Goal: Find specific page/section: Find specific page/section

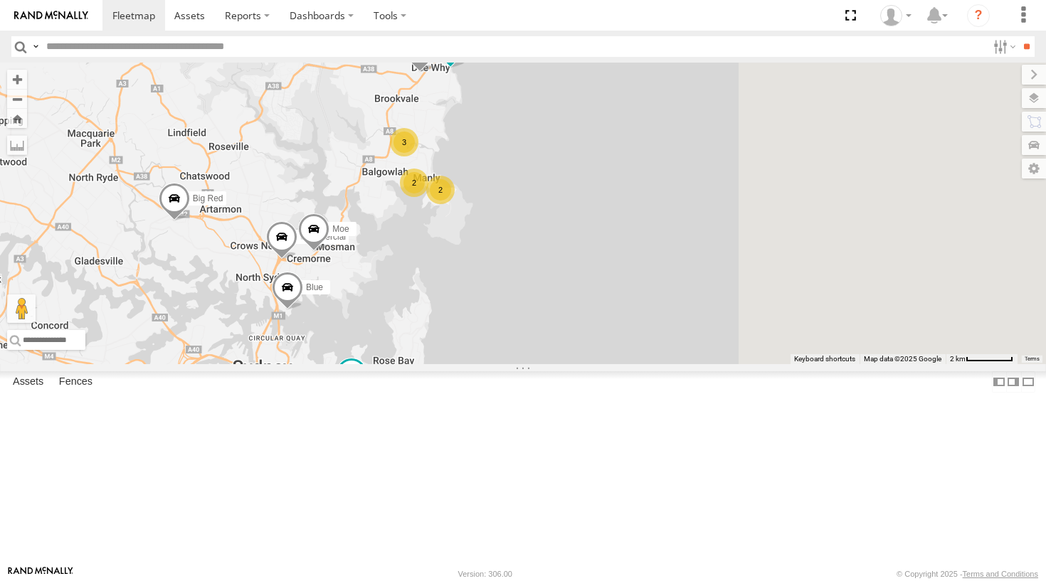
drag, startPoint x: 712, startPoint y: 236, endPoint x: 495, endPoint y: 240, distance: 216.4
click at [495, 240] on div "Grouch 2 Blue Ferrari 2 3 The Fridge The Frog Big Red Commercial Moe" at bounding box center [523, 214] width 1046 height 302
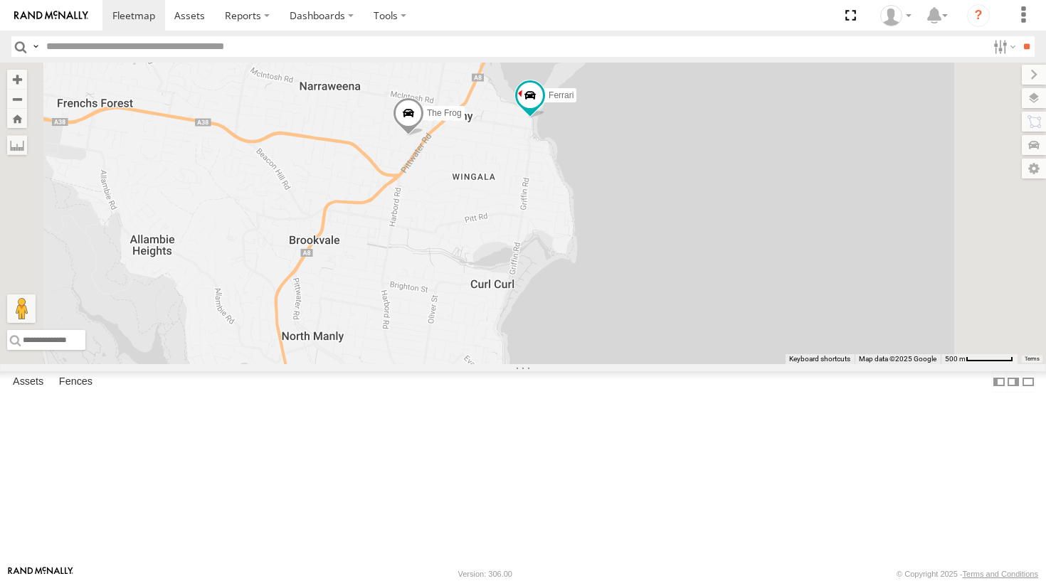
drag, startPoint x: 669, startPoint y: 207, endPoint x: 616, endPoint y: 241, distance: 63.4
click at [616, 241] on div "Grouch Blue Ferrari The Fridge The Frog Big Red Commercial Moe 3" at bounding box center [523, 214] width 1046 height 302
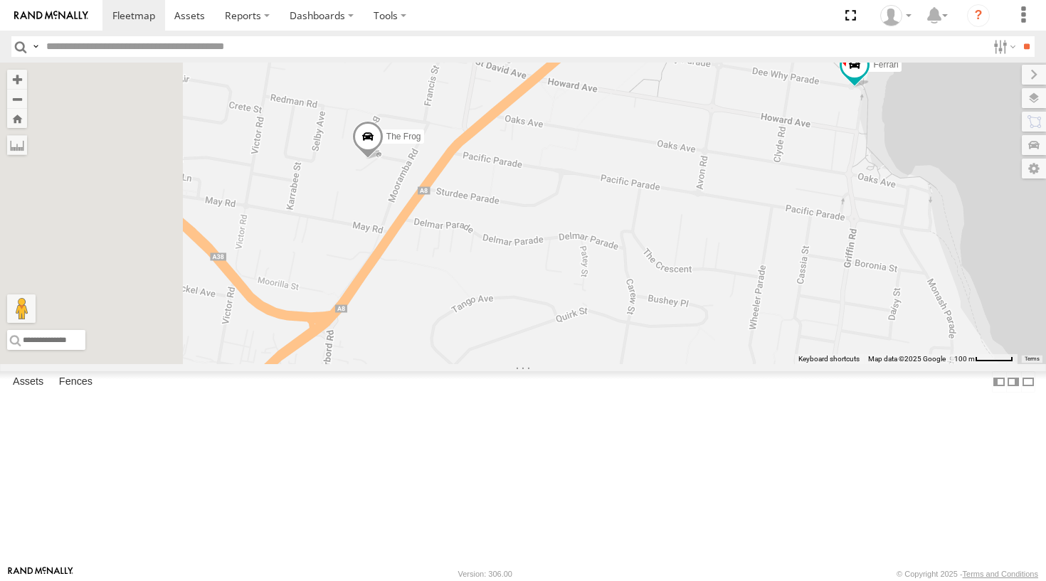
drag, startPoint x: 497, startPoint y: 312, endPoint x: 647, endPoint y: 327, distance: 150.2
click at [647, 327] on div "Grouch Blue Ferrari The Fridge The Frog Big Red Commercial Moe" at bounding box center [523, 214] width 1046 height 302
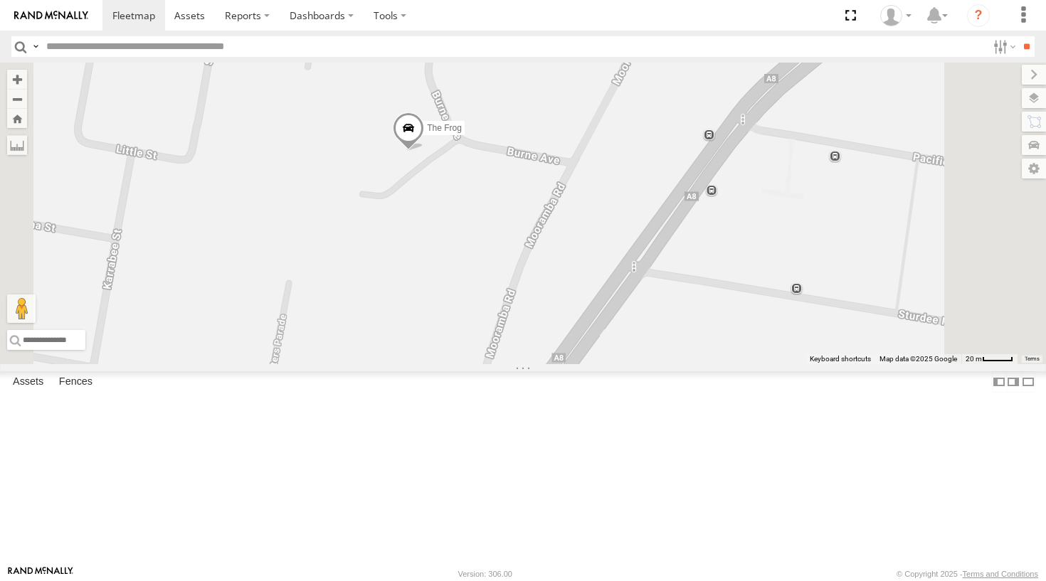
drag, startPoint x: 659, startPoint y: 281, endPoint x: 617, endPoint y: 269, distance: 43.7
click at [617, 269] on div "Grouch Blue Ferrari The Fridge The Frog Big Red Commercial Moe" at bounding box center [523, 214] width 1046 height 302
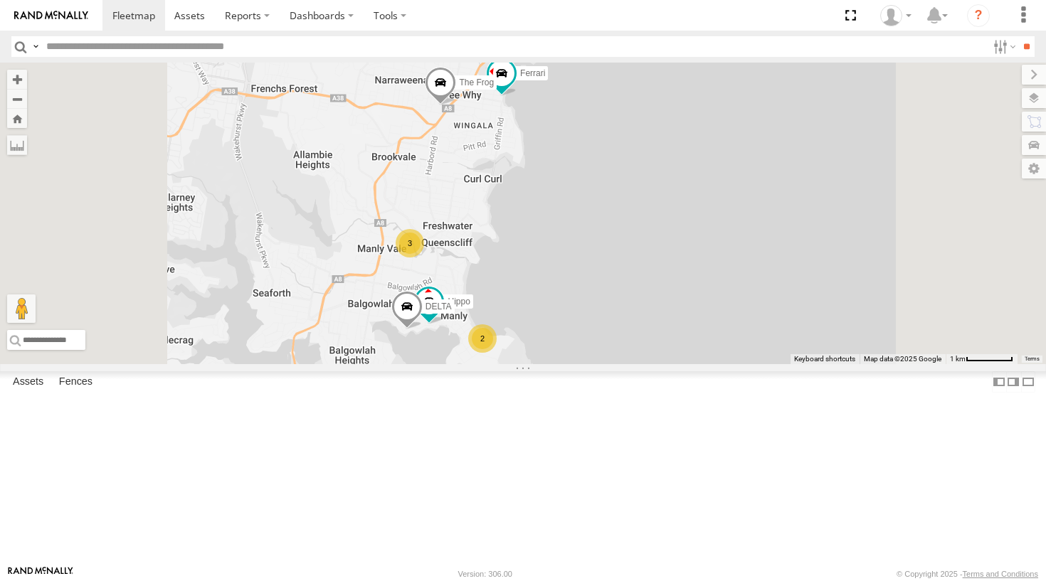
drag, startPoint x: 617, startPoint y: 290, endPoint x: 621, endPoint y: 221, distance: 69.1
click at [621, 221] on div "Grouch Blue Ferrari The Fridge The Frog Big Red Commercial Moe Hippo DELTA 2 3" at bounding box center [523, 214] width 1046 height 302
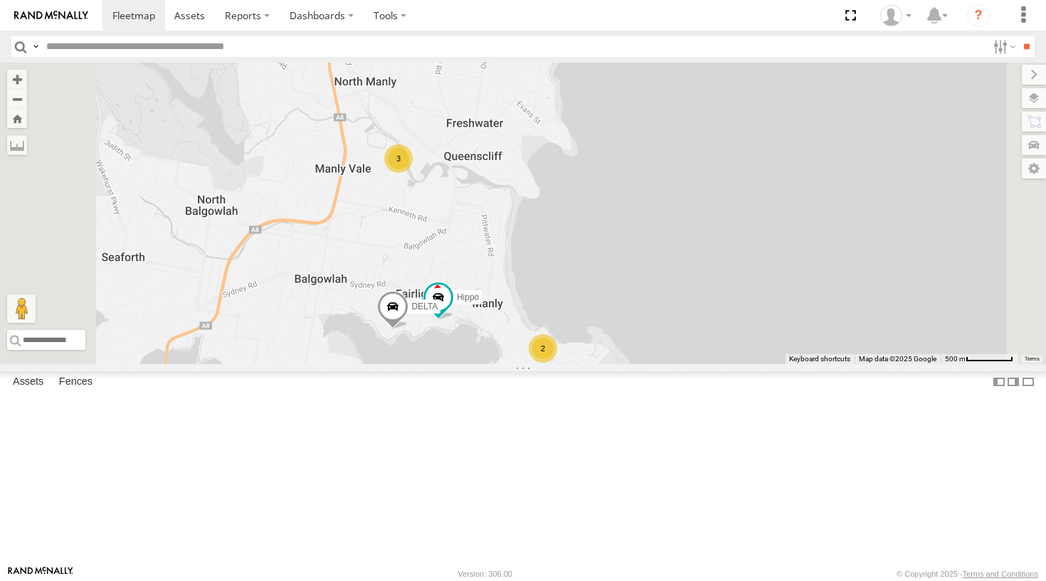
drag, startPoint x: 584, startPoint y: 369, endPoint x: 589, endPoint y: 189, distance: 179.4
click at [589, 189] on div "Grouch Blue Ferrari The Fridge The Frog Big Red Commercial Moe Hippo DELTA 2 3" at bounding box center [523, 214] width 1046 height 302
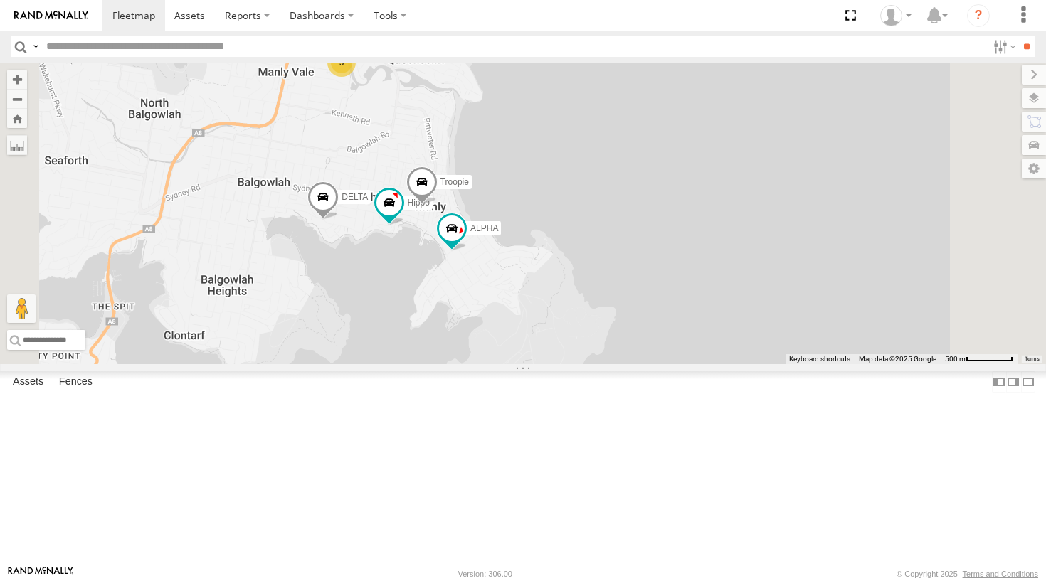
drag, startPoint x: 581, startPoint y: 288, endPoint x: 532, endPoint y: 228, distance: 77.8
click at [531, 228] on div "Hippo DELTA Troopie ALPHA 3" at bounding box center [523, 214] width 1046 height 302
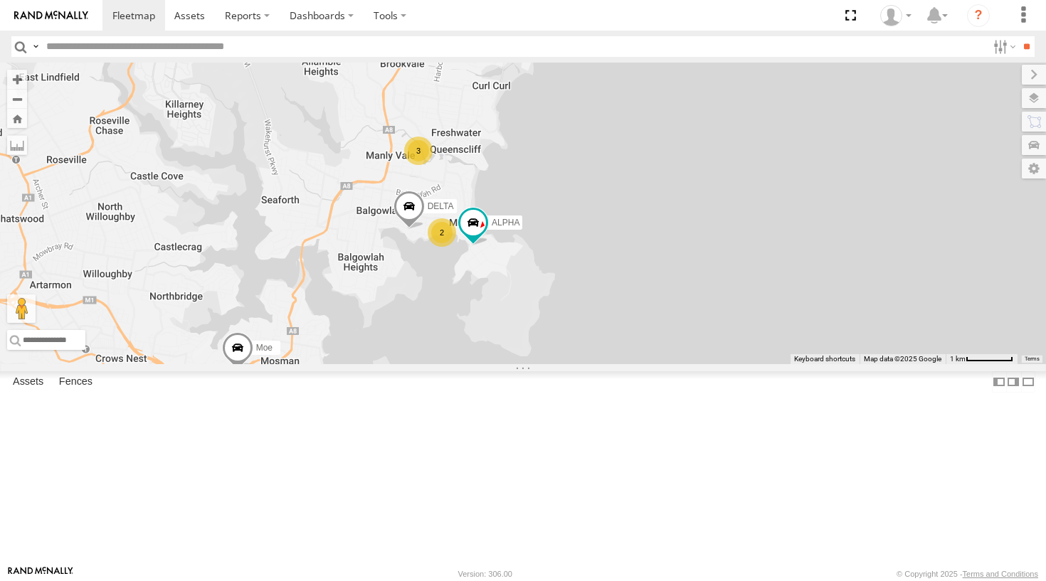
drag, startPoint x: 555, startPoint y: 258, endPoint x: 618, endPoint y: 323, distance: 90.1
click at [456, 247] on div "2" at bounding box center [442, 232] width 28 height 28
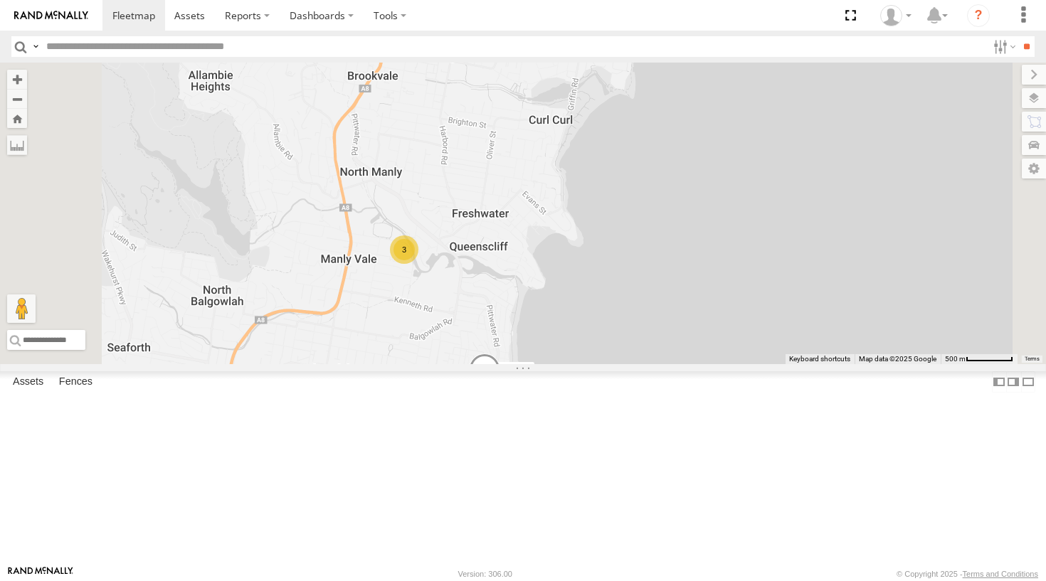
drag, startPoint x: 563, startPoint y: 264, endPoint x: 574, endPoint y: 381, distance: 117.3
click at [574, 364] on div "DELTA ALPHA Moe The Frog Hippo Troopie 3" at bounding box center [523, 214] width 1046 height 302
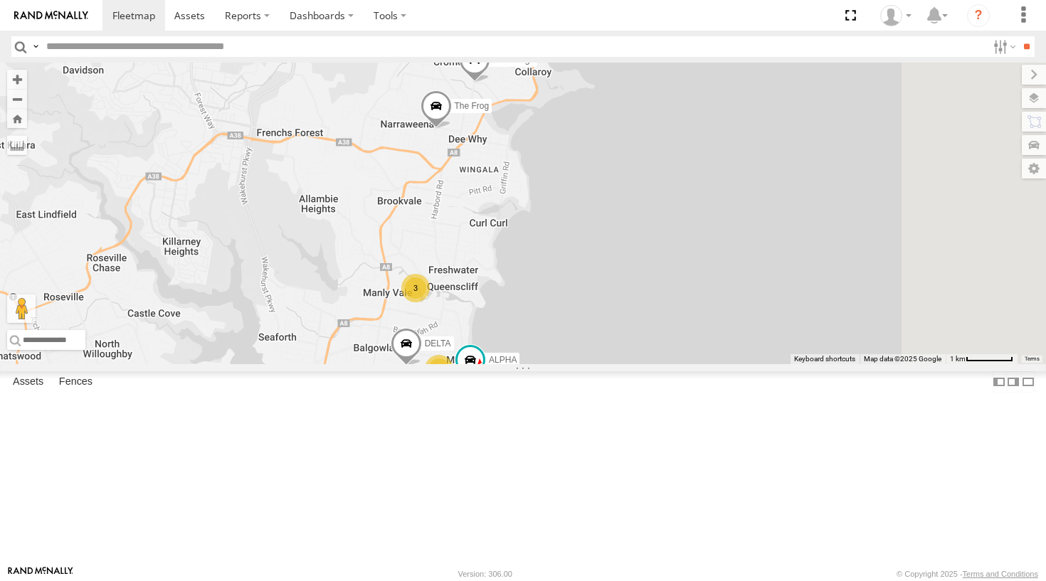
drag, startPoint x: 628, startPoint y: 169, endPoint x: 601, endPoint y: 275, distance: 109.4
click at [601, 275] on div "DELTA ALPHA Moe The Fridge The Frog Commercial 2 3" at bounding box center [523, 214] width 1046 height 302
click at [208, 13] on link at bounding box center [190, 15] width 51 height 31
